Goal: Task Accomplishment & Management: Complete application form

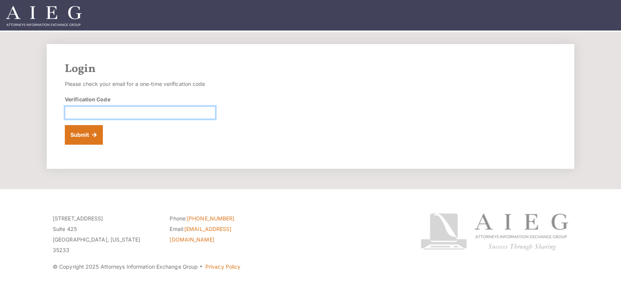
click at [78, 110] on input "Verification Code" at bounding box center [140, 112] width 151 height 13
type input "472006"
click at [65, 125] on button "Submit" at bounding box center [84, 135] width 38 height 20
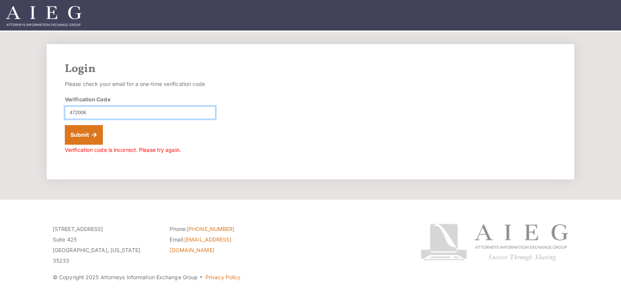
click at [93, 112] on input "472006" at bounding box center [140, 112] width 151 height 13
type input "472066"
click at [65, 125] on button "Submit" at bounding box center [84, 135] width 38 height 20
